Goal: Check status: Check status

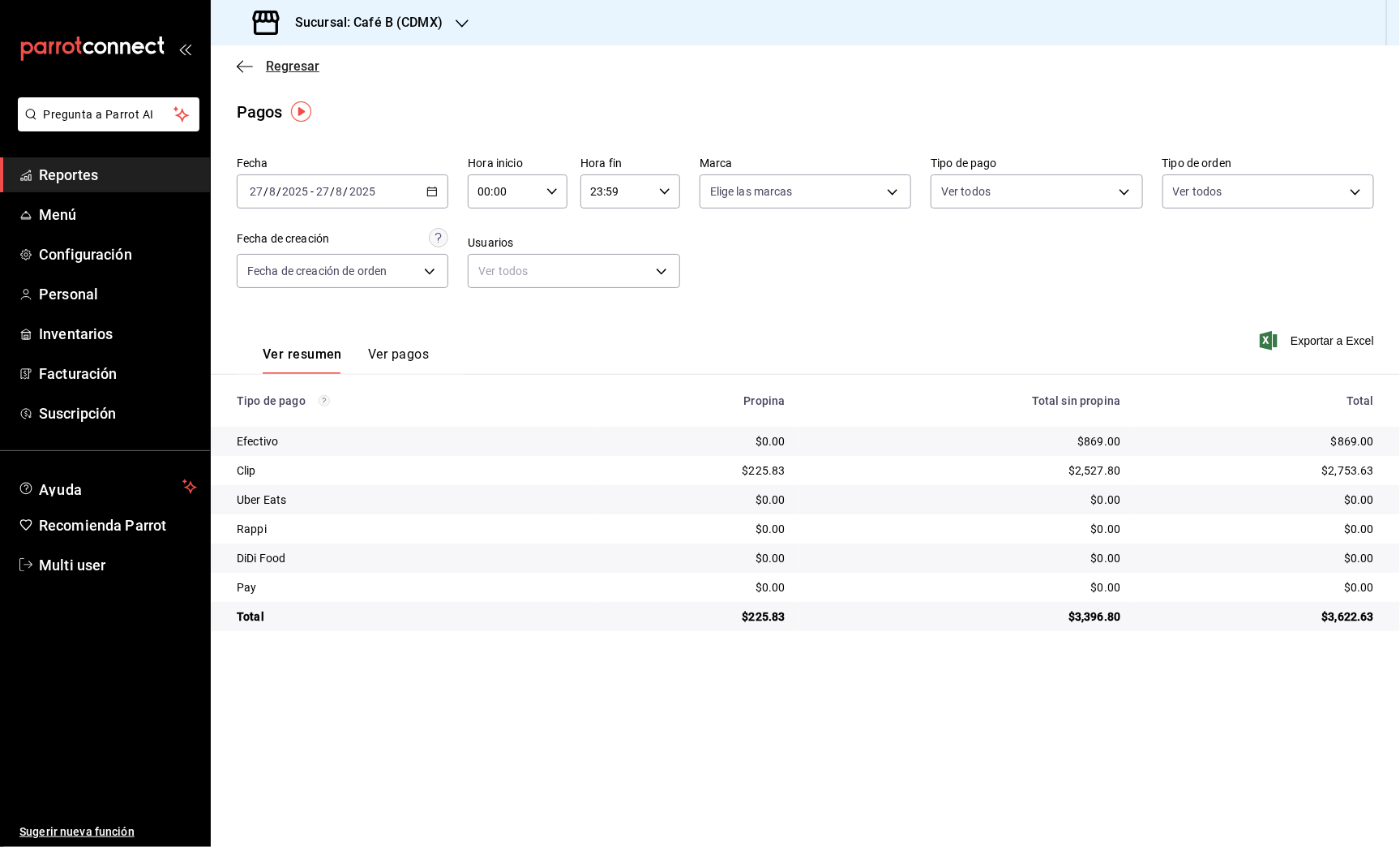
click at [259, 64] on span "Regresar" at bounding box center [278, 65] width 83 height 15
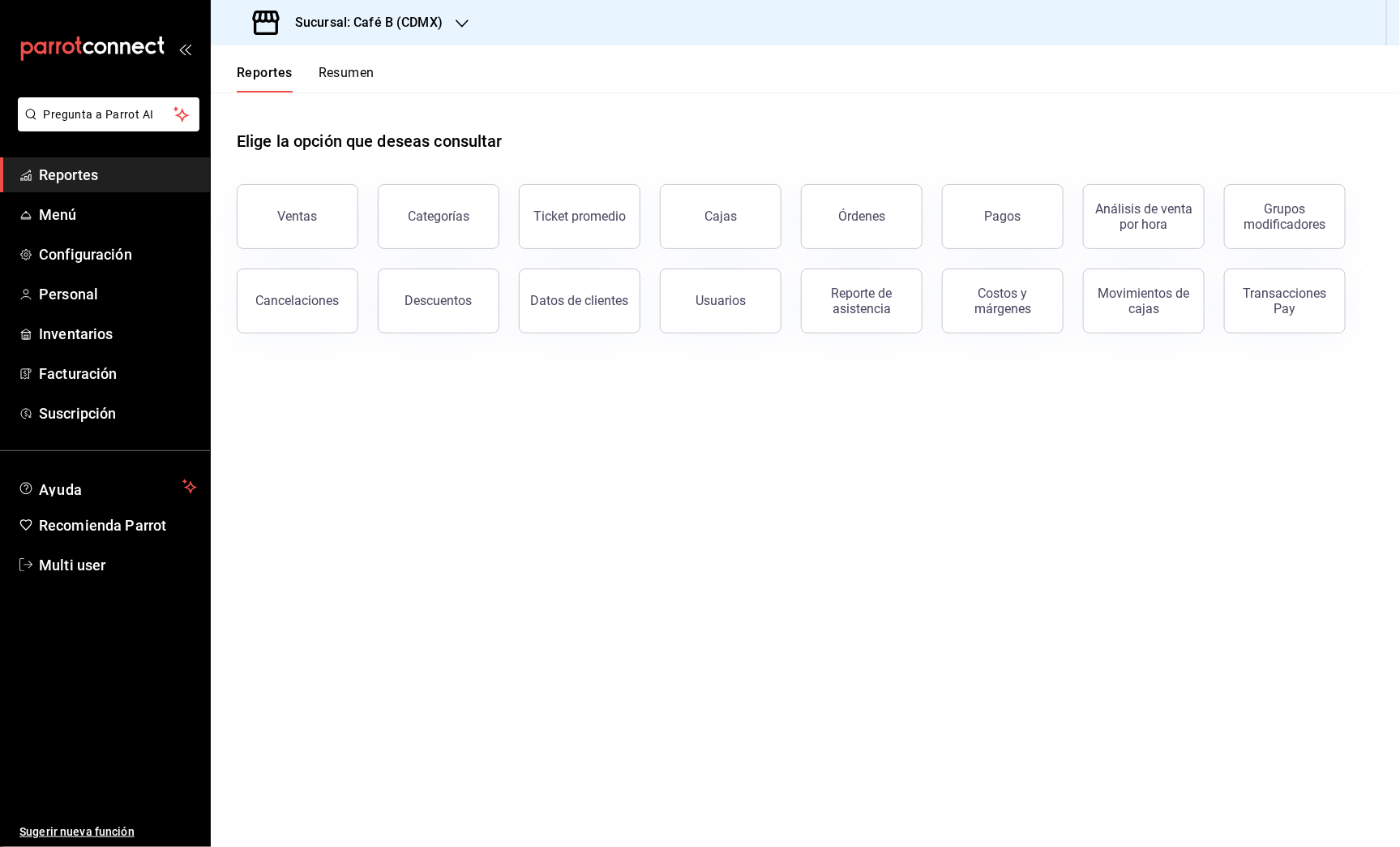
click at [424, 32] on h3 "Sucursal: Café B (CDMX)" at bounding box center [362, 23] width 161 height 19
click at [367, 69] on div "Café B (CABO)" at bounding box center [332, 70] width 217 height 17
click at [336, 74] on button "Resumen" at bounding box center [346, 78] width 56 height 27
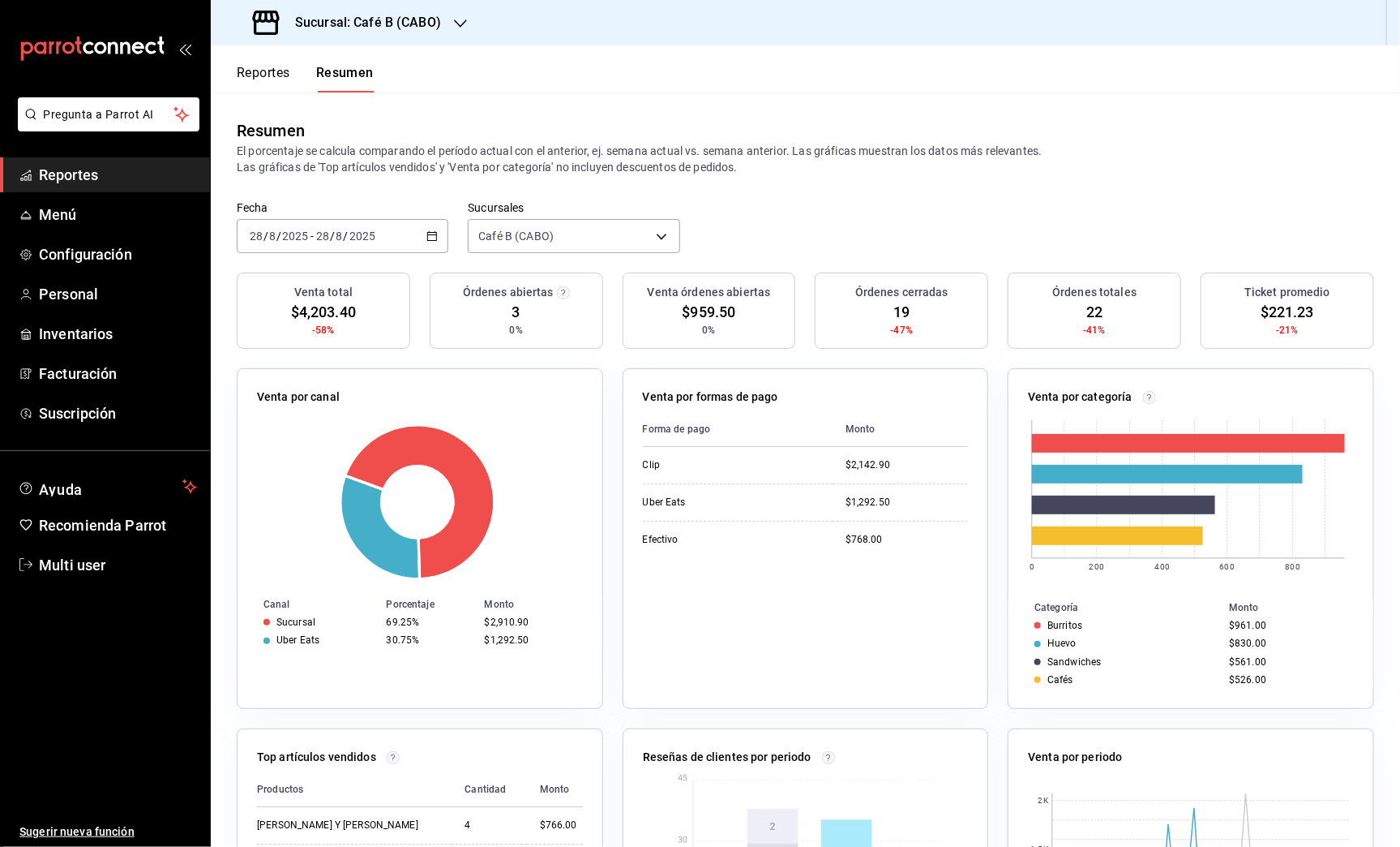
click at [392, 233] on div "[DATE] [DATE] - [DATE] [DATE]" at bounding box center [342, 236] width 211 height 34
click at [326, 465] on span "Rango de fechas" at bounding box center [313, 467] width 126 height 17
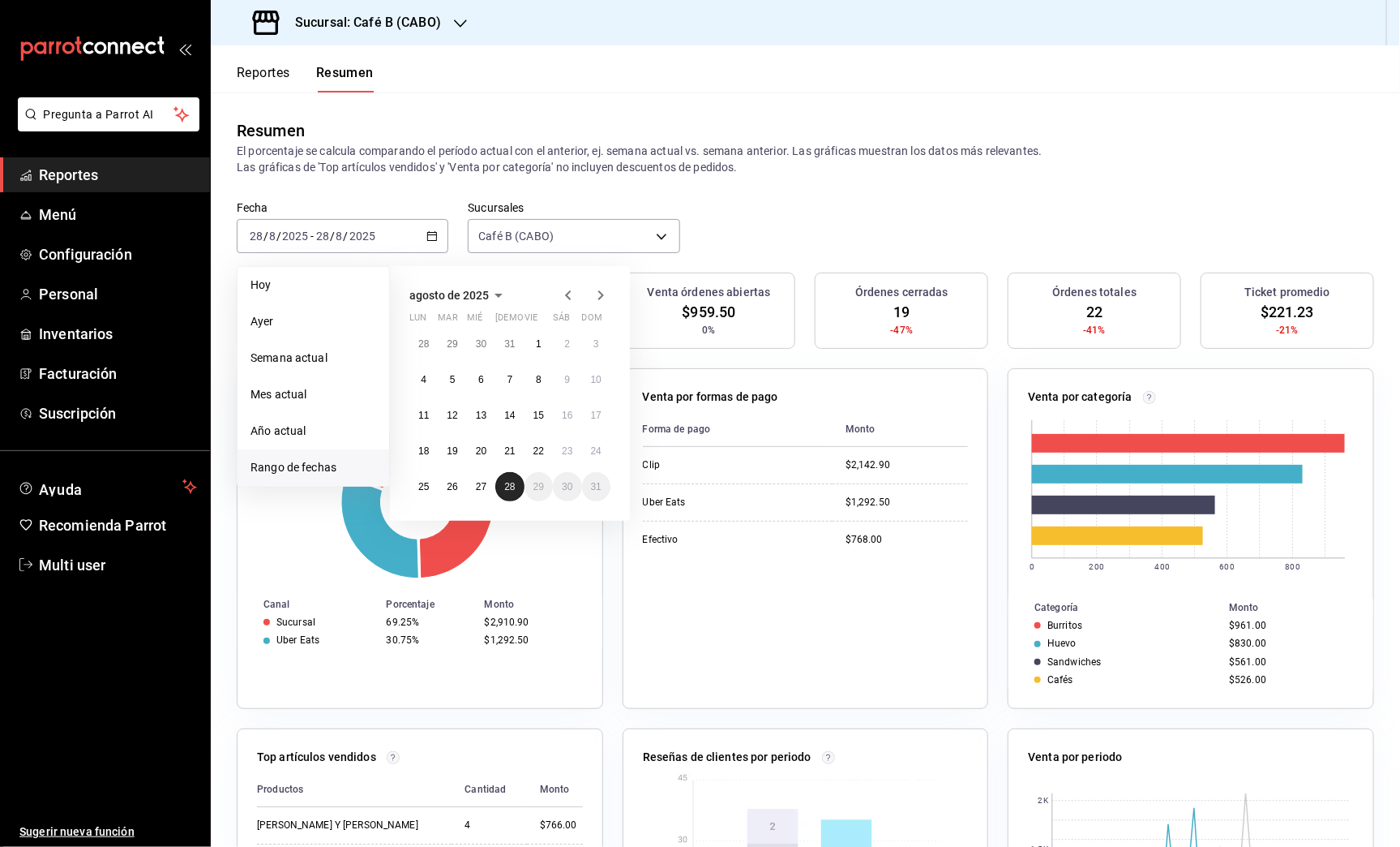
click at [509, 485] on abbr "28" at bounding box center [509, 486] width 11 height 11
